Goal: Transaction & Acquisition: Book appointment/travel/reservation

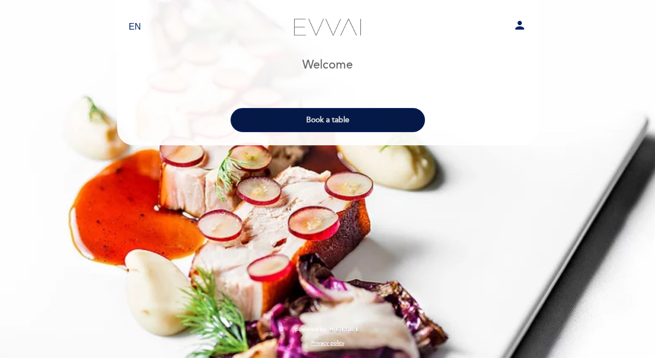
click at [300, 118] on button "Book a table" at bounding box center [328, 120] width 194 height 24
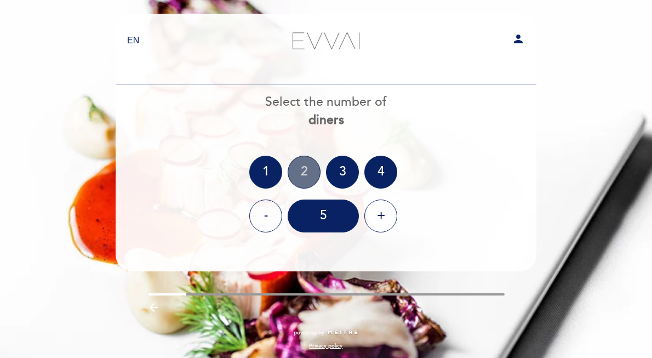
click at [298, 174] on div "2" at bounding box center [303, 172] width 33 height 33
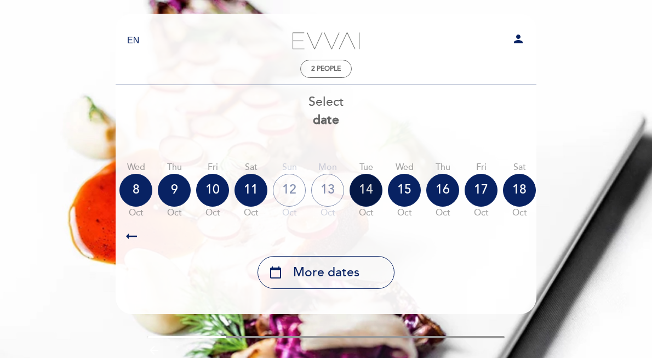
scroll to position [0, 322]
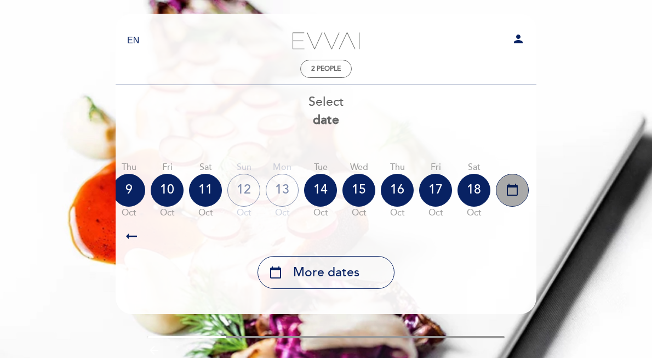
click at [509, 194] on icon "calendar_today" at bounding box center [511, 189] width 13 height 19
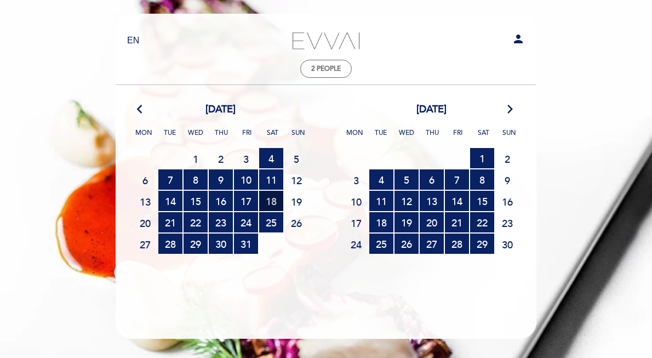
click at [273, 205] on span "18 RESERVATIONS AVAILABLE" at bounding box center [271, 201] width 24 height 20
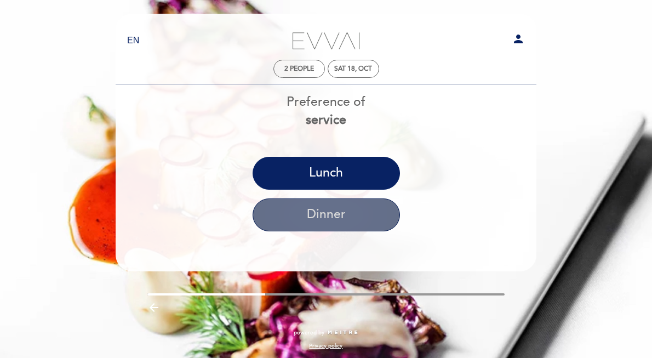
click at [295, 212] on button "Dinner" at bounding box center [325, 214] width 147 height 33
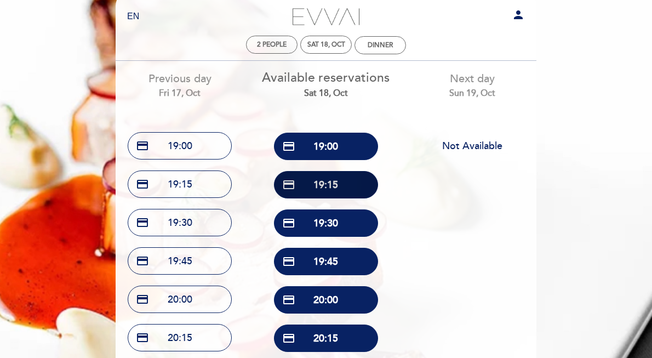
scroll to position [37, 0]
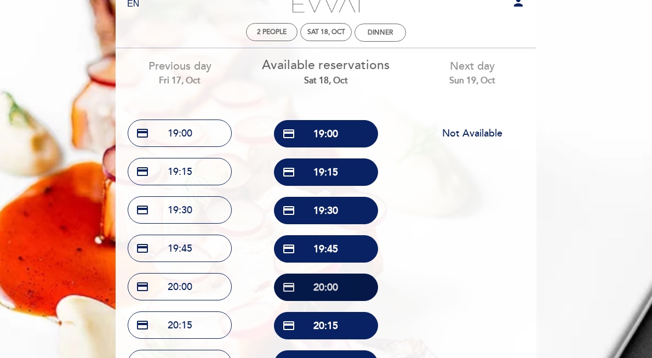
click at [302, 278] on button "credit_card 20:00" at bounding box center [326, 286] width 104 height 27
